Goal: Task Accomplishment & Management: Complete application form

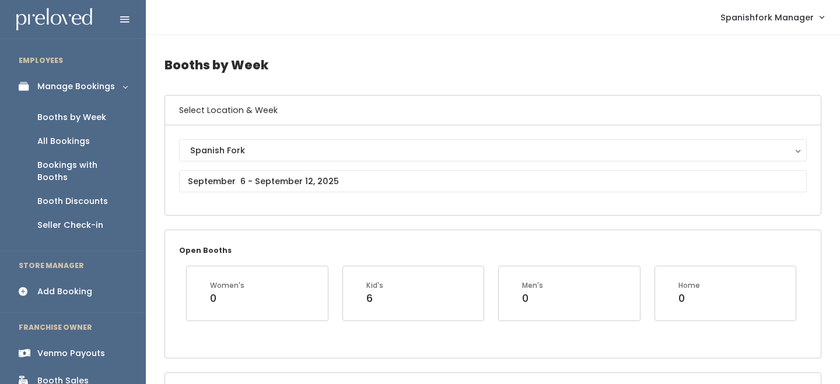
click at [807, 22] on span "Spanishfork Manager" at bounding box center [766, 17] width 93 height 13
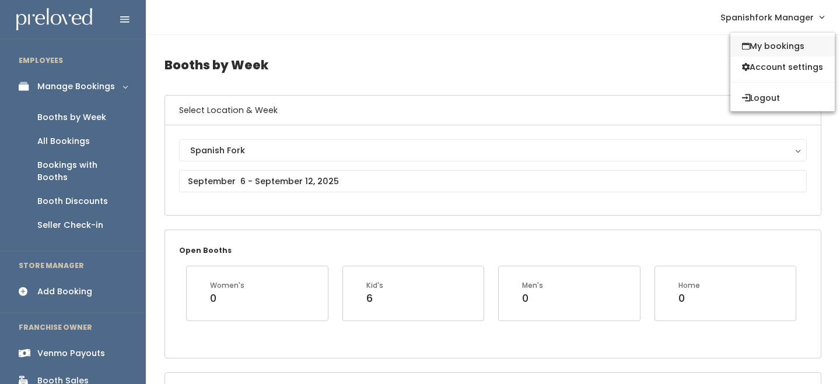
click at [789, 50] on link "My bookings" at bounding box center [782, 46] width 104 height 21
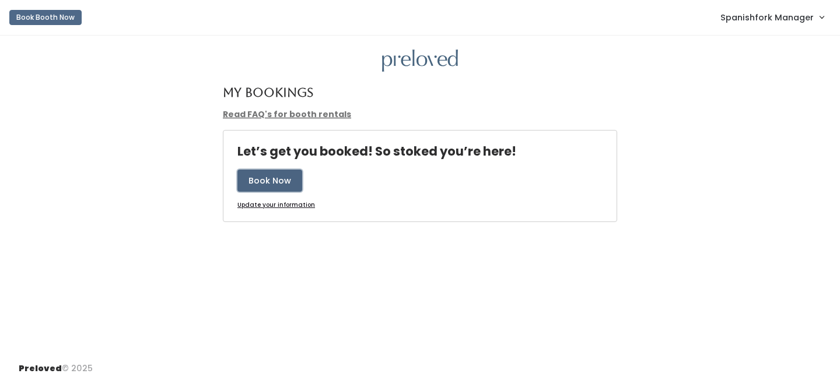
click at [279, 188] on button "Book Now" at bounding box center [269, 181] width 65 height 22
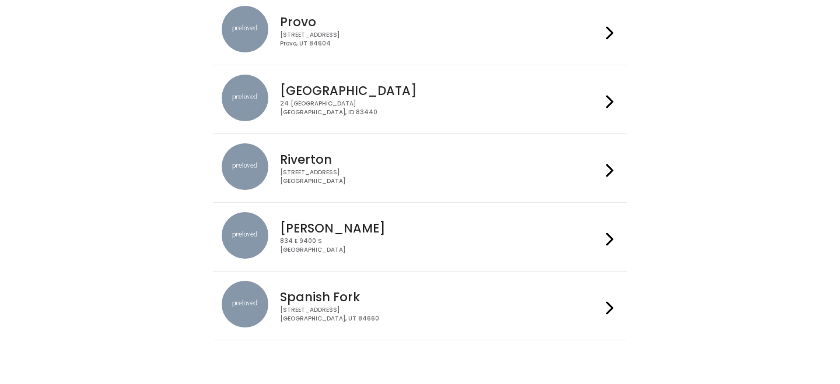
scroll to position [430, 0]
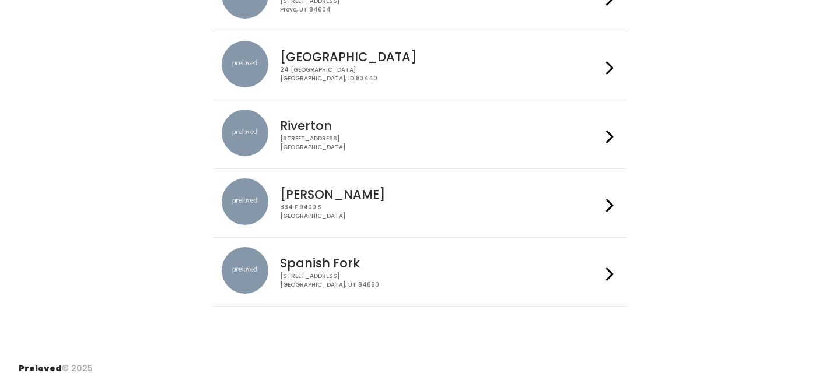
click at [338, 269] on h4 "Spanish Fork" at bounding box center [440, 263] width 321 height 13
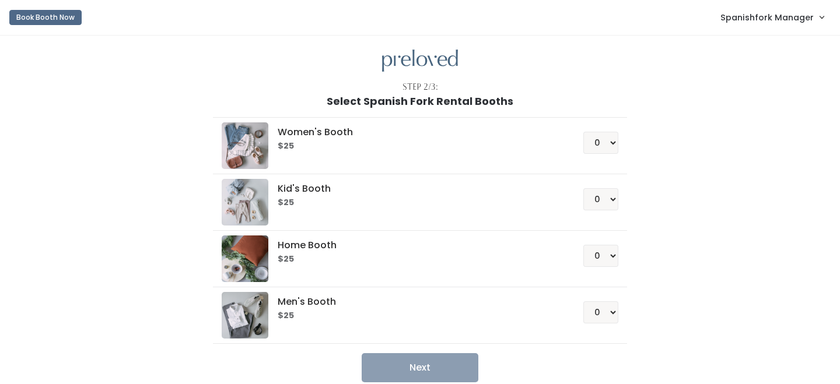
scroll to position [57, 0]
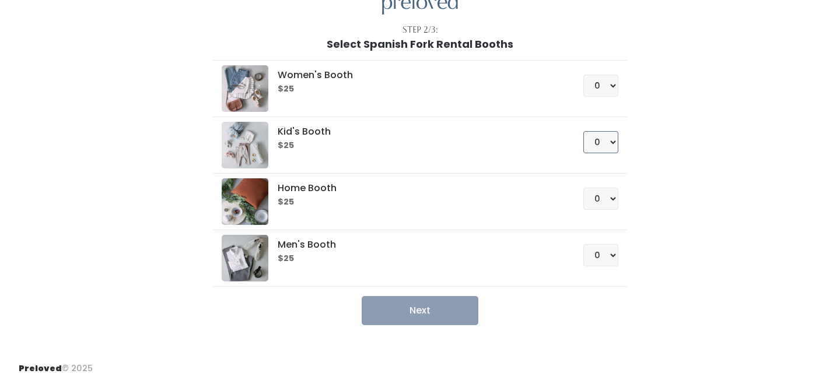
click at [607, 147] on select "0 1 2 3 4" at bounding box center [600, 142] width 35 height 22
select select "1"
click at [583, 131] on select "0 1 2 3 4" at bounding box center [600, 142] width 35 height 22
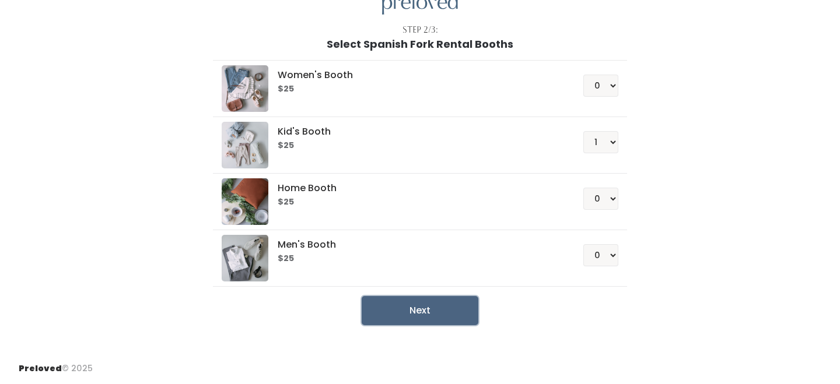
click at [412, 313] on button "Next" at bounding box center [420, 310] width 117 height 29
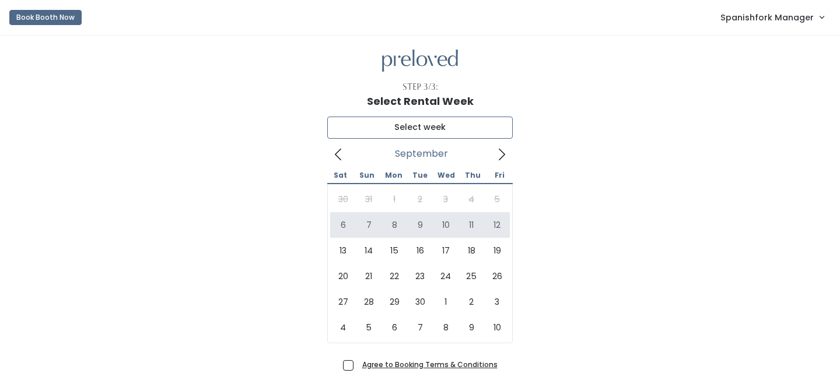
type input "September 6 to September 12"
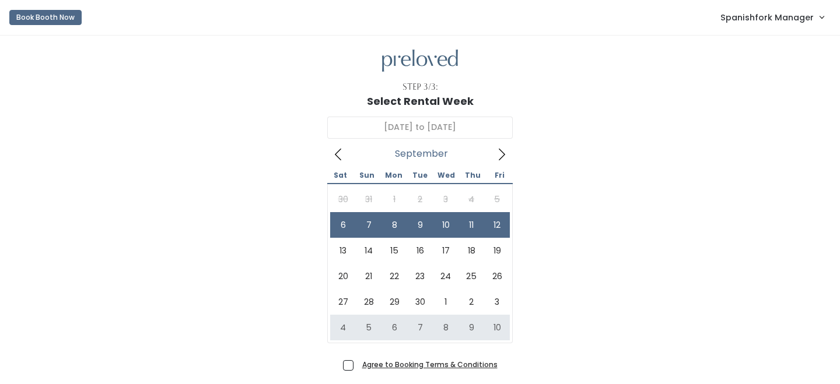
click at [432, 363] on u "Agree to Booking Terms & Conditions" at bounding box center [429, 365] width 135 height 10
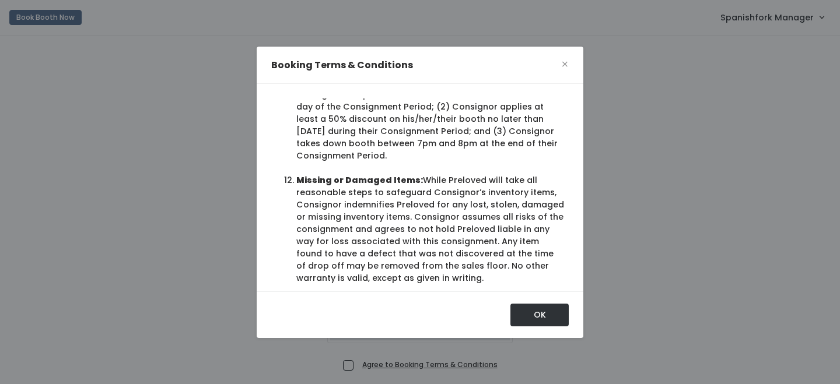
scroll to position [1453, 0]
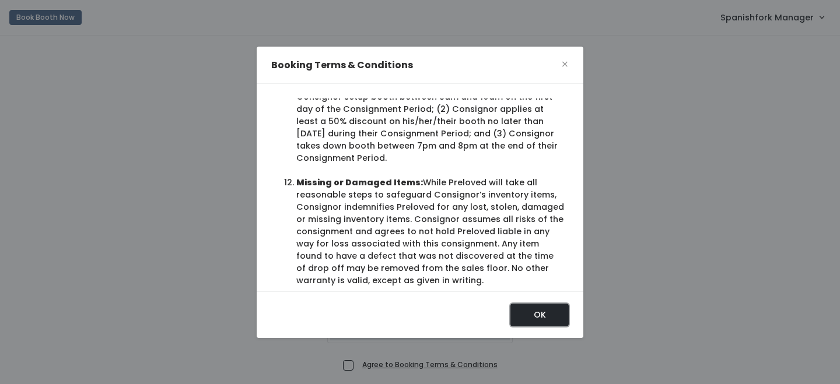
click at [534, 315] on button "OK" at bounding box center [539, 315] width 58 height 22
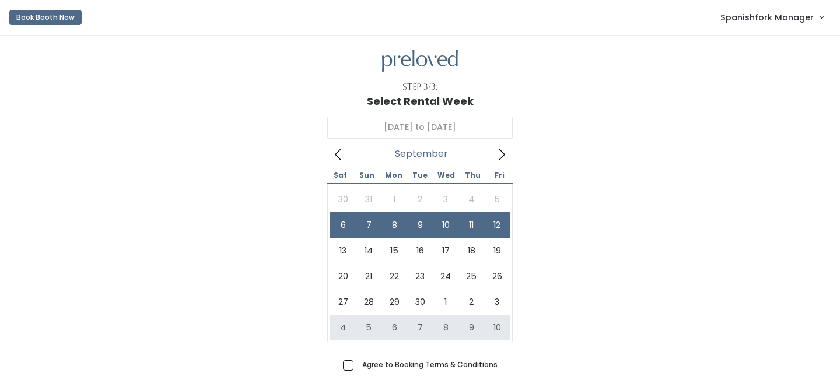
click at [773, 20] on span "Spanishfork Manager" at bounding box center [766, 17] width 93 height 13
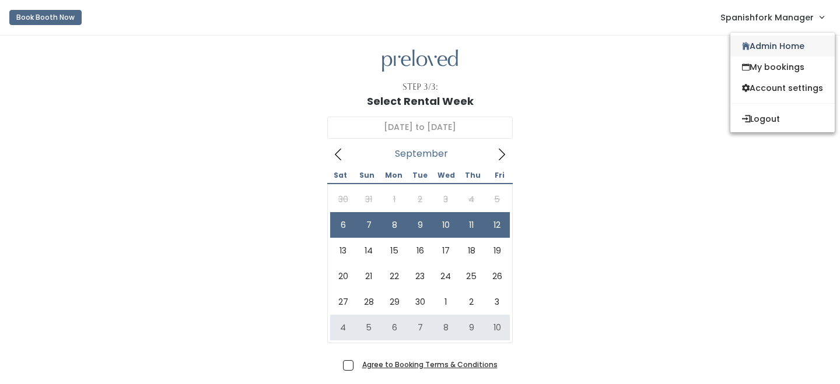
click at [773, 48] on link "Admin Home" at bounding box center [782, 46] width 104 height 21
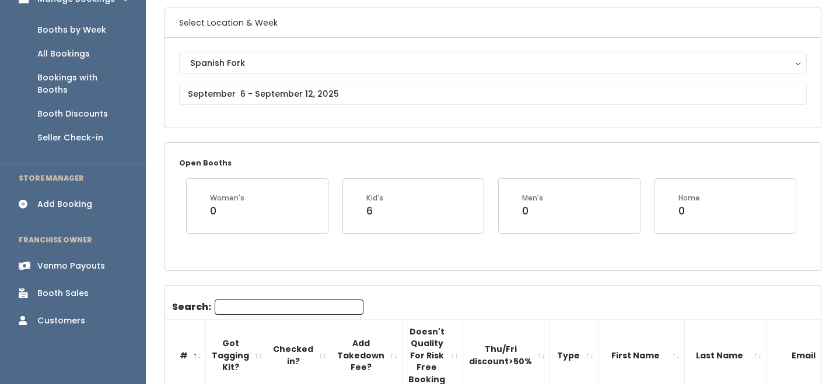
scroll to position [90, 0]
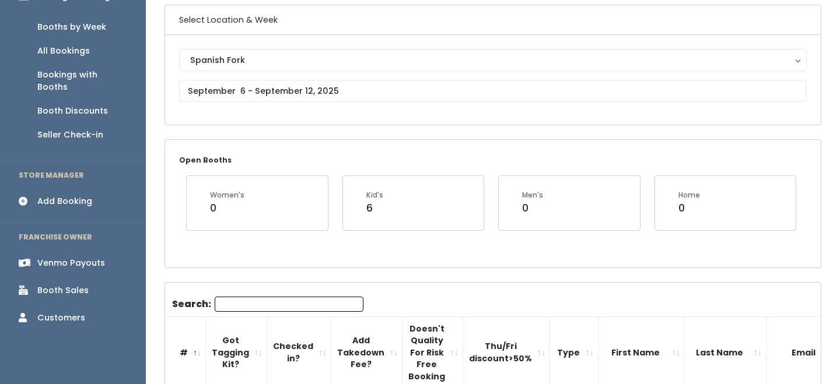
click at [275, 299] on input "Search:" at bounding box center [289, 304] width 149 height 15
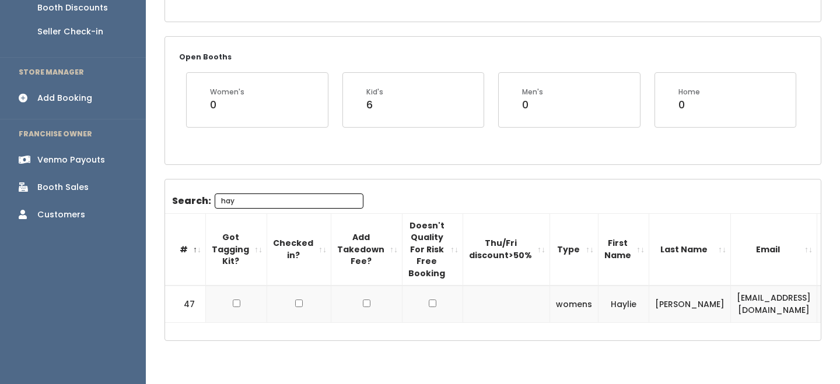
scroll to position [220, 0]
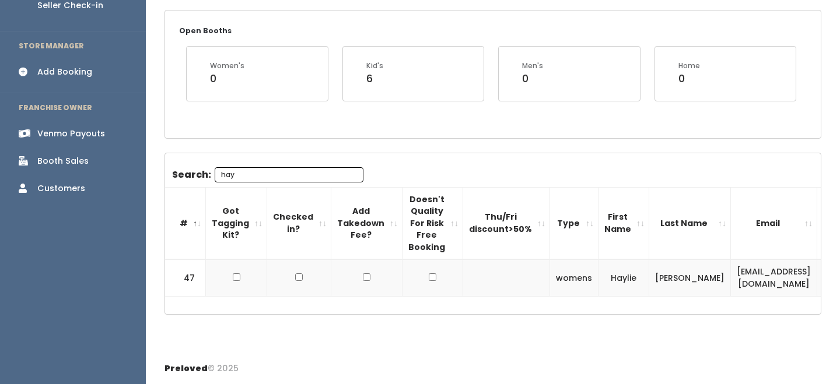
type input "hay"
click at [731, 282] on td "hayliefullmer@gmail.com" at bounding box center [774, 278] width 86 height 37
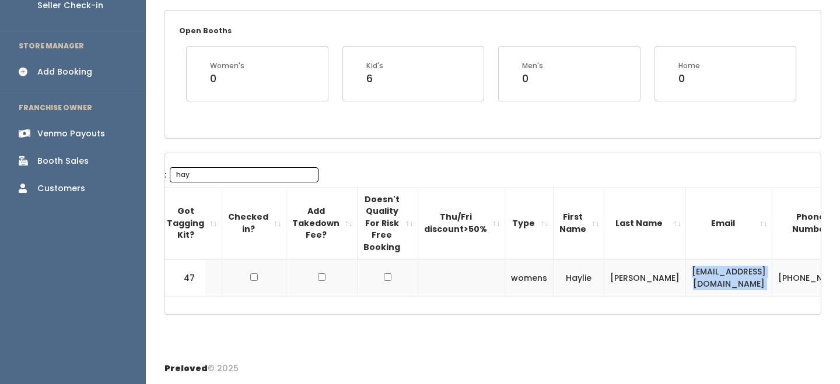
scroll to position [0, 139]
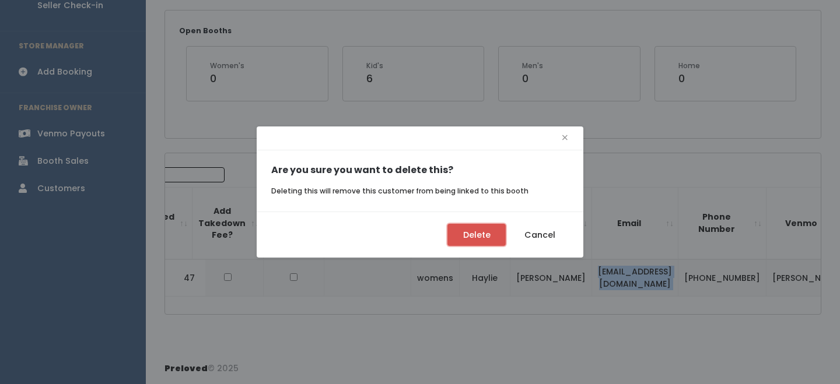
click at [475, 234] on button "Delete" at bounding box center [476, 235] width 58 height 22
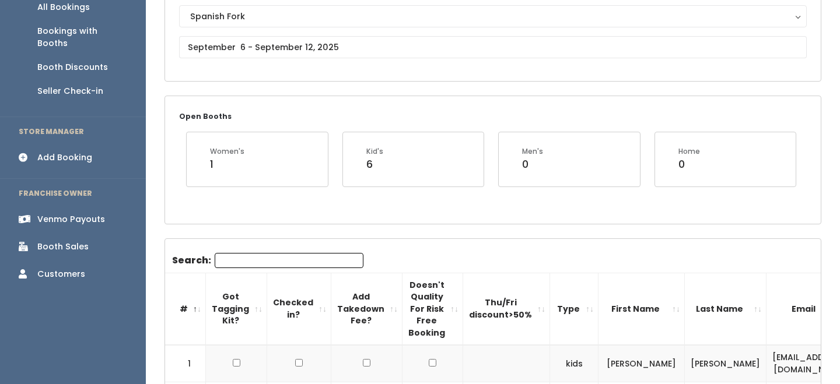
scroll to position [121, 0]
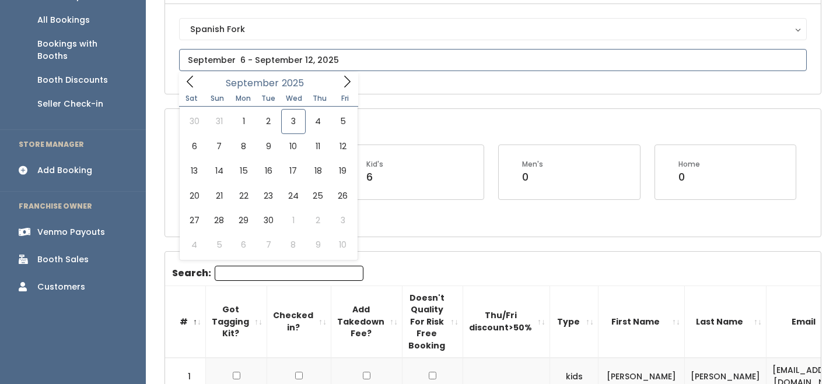
click at [303, 61] on input "text" at bounding box center [493, 60] width 628 height 22
type input "September 13 to September 19"
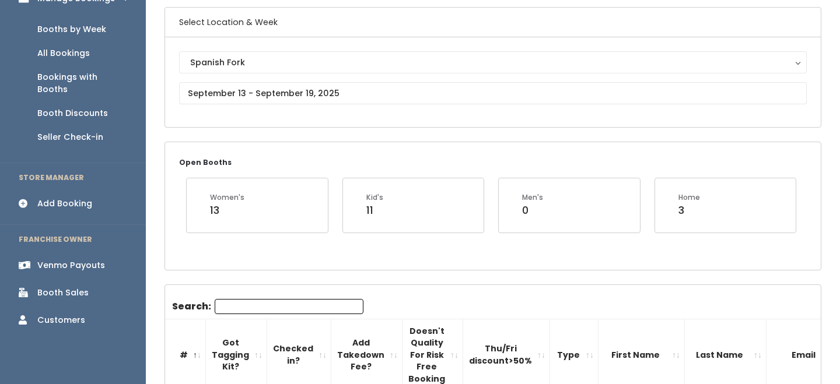
scroll to position [89, 0]
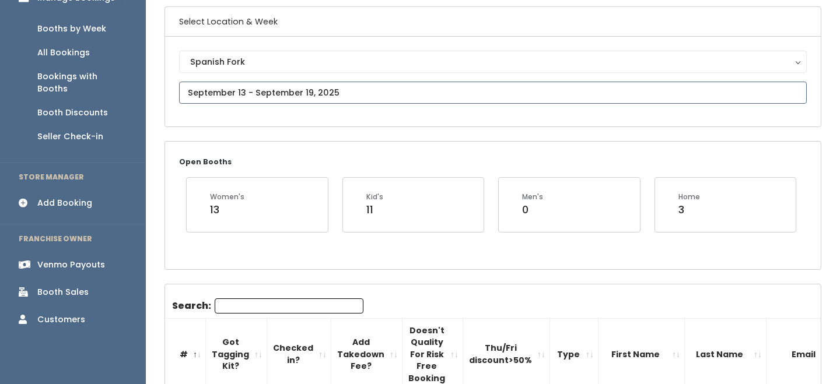
click at [299, 87] on input "text" at bounding box center [493, 93] width 628 height 22
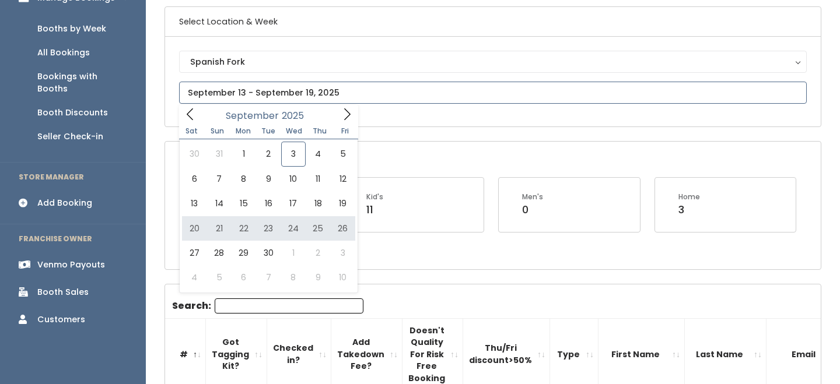
type input "[DATE] to [DATE]"
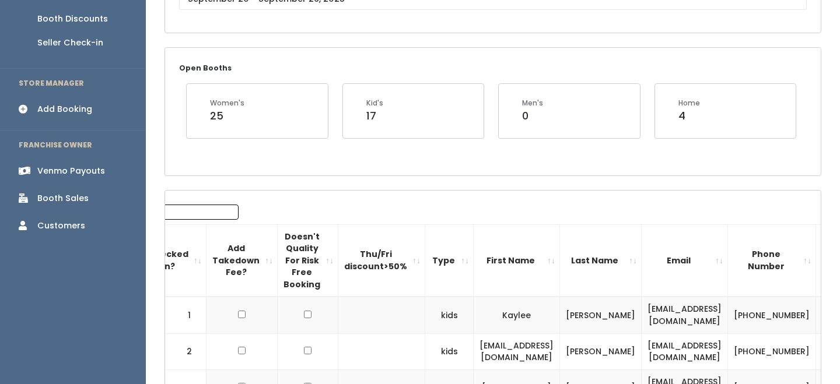
scroll to position [169, 0]
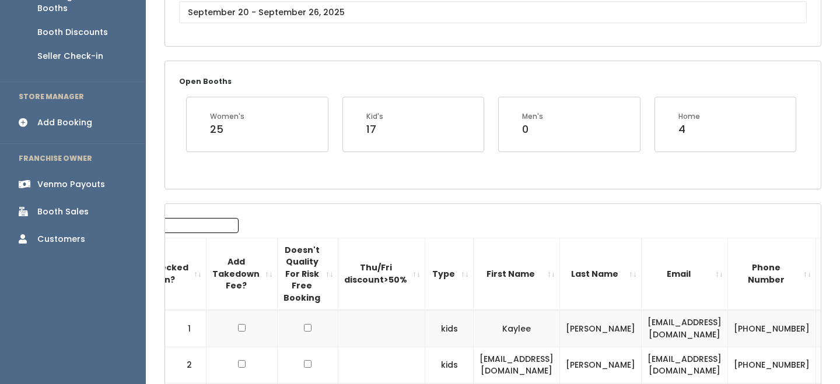
click at [75, 117] on link "Add Booking" at bounding box center [73, 123] width 146 height 26
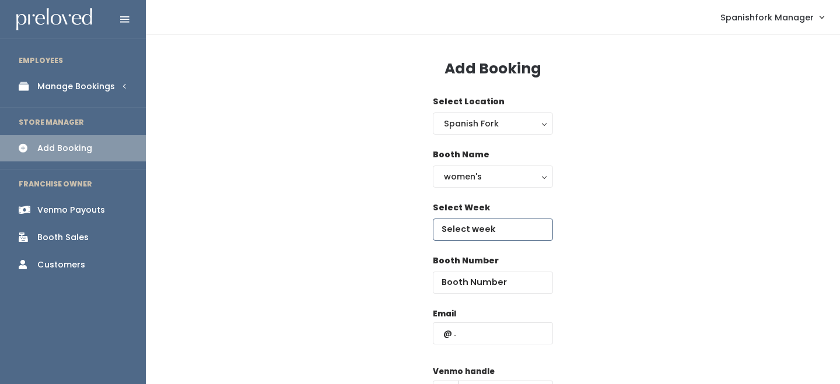
click at [453, 232] on input "text" at bounding box center [493, 230] width 120 height 22
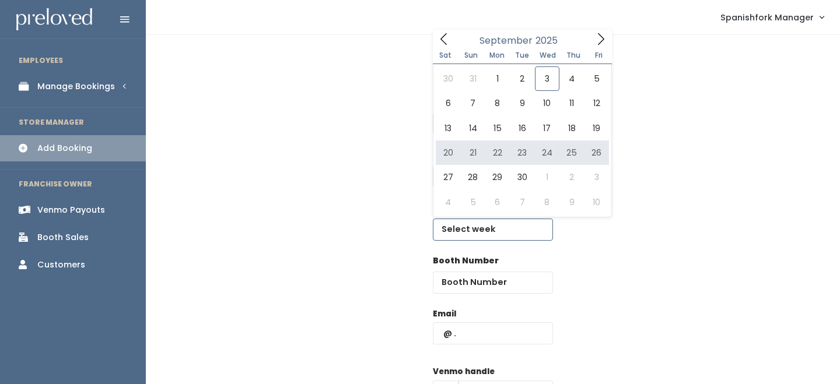
type input "[DATE] to [DATE]"
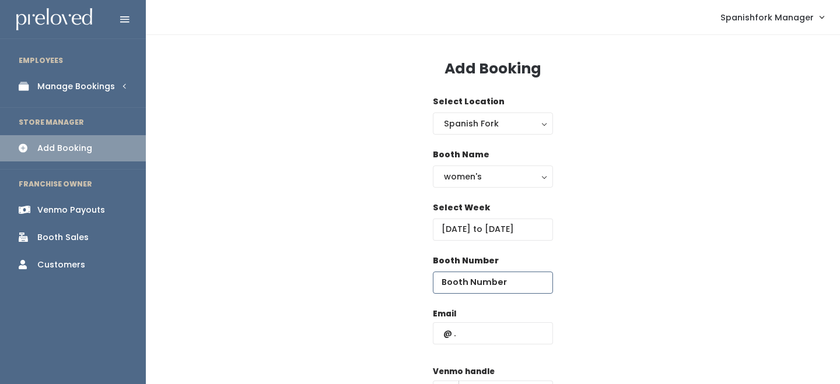
click at [488, 285] on input "number" at bounding box center [493, 283] width 120 height 22
type input "47"
click at [530, 318] on div "Email" at bounding box center [493, 332] width 120 height 49
click at [528, 328] on input "text" at bounding box center [493, 334] width 120 height 22
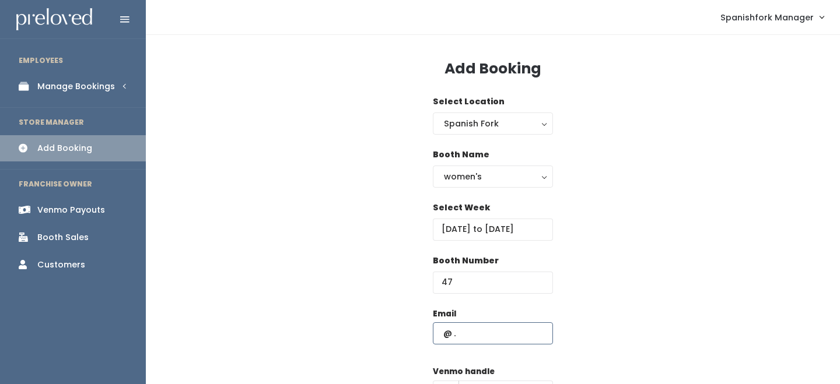
paste input "Hi Leini! So sorry to hear you haven't received your payout yet! I see that eve…"
type input "Hi Leini! So sorry to hear you haven't received your payout yet! I see that eve…"
paste input "Hi Leini! So sorry to hear you haven't received your payout yet! I see that eve…"
type input "Hi Leini! So sorry to hear you haven't received your payout yet! I see that eve…"
paste input "hayliefullmer@gmail.com"
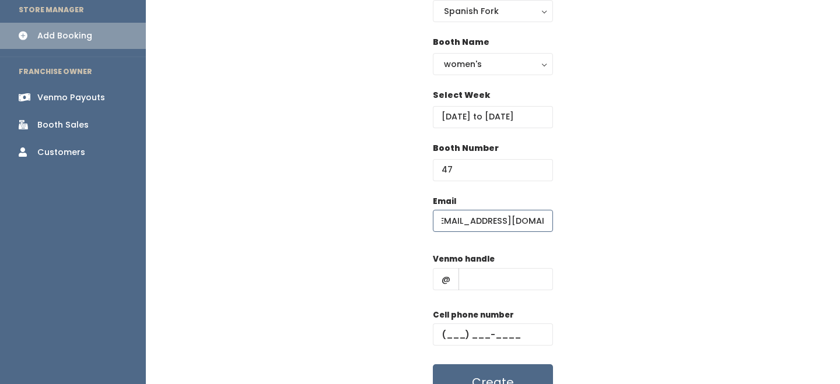
scroll to position [174, 0]
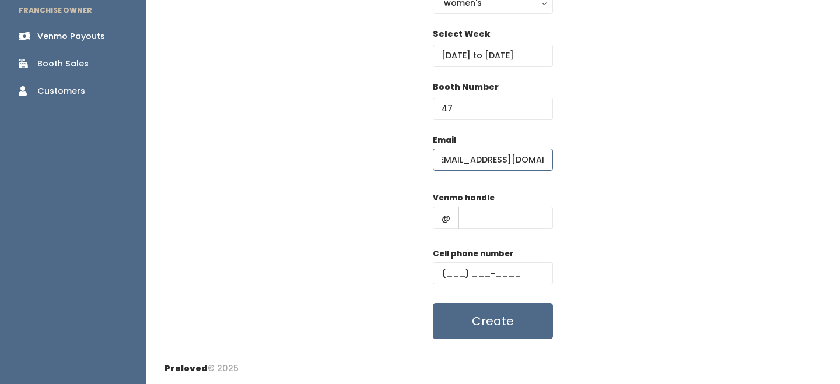
type input "hayliefullmer@gmail.com"
click at [480, 209] on input "text" at bounding box center [505, 218] width 94 height 22
type input "-"
click at [499, 270] on input "text" at bounding box center [493, 273] width 120 height 22
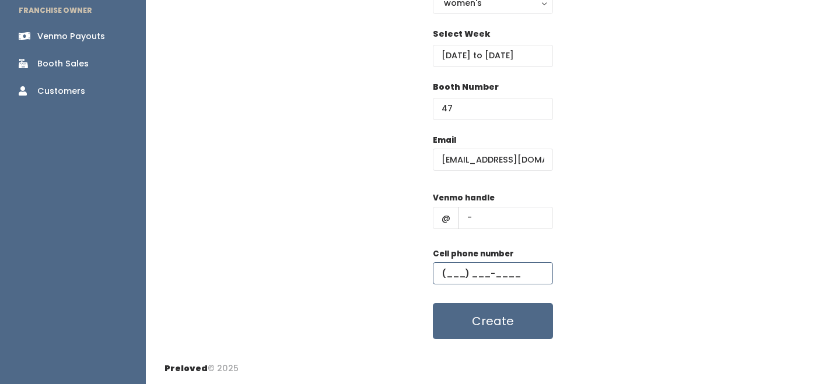
type input "(555) 555-5555"
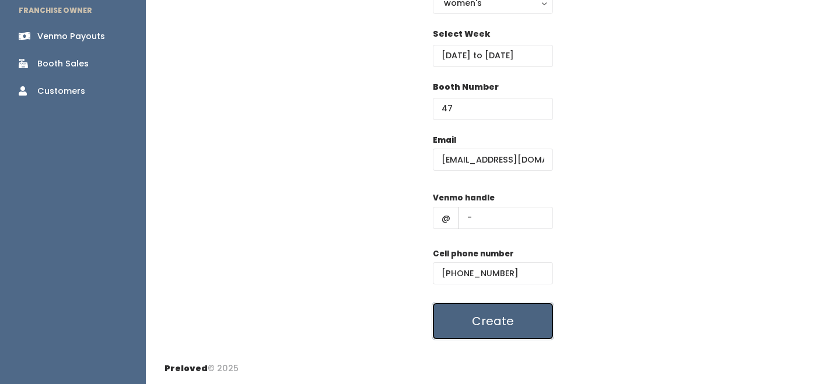
click at [504, 313] on button "Create" at bounding box center [493, 321] width 120 height 36
